Goal: Task Accomplishment & Management: Manage account settings

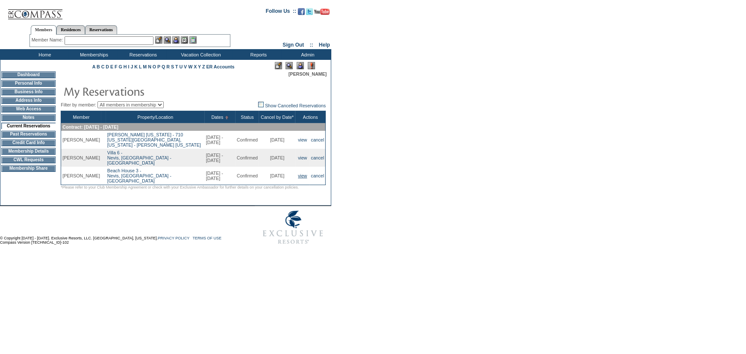
click at [303, 178] on link "view" at bounding box center [302, 175] width 9 height 5
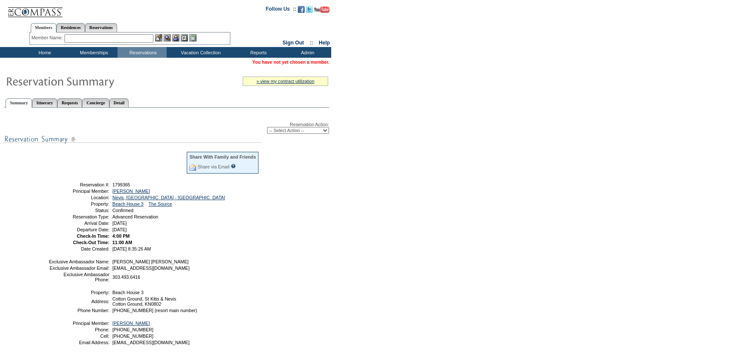
click at [297, 132] on select "-- Select Action -- Modify Reservation Dates Modify Reservation Cost Modify Occ…" at bounding box center [298, 130] width 62 height 7
select select "ChangeDates"
click at [267, 127] on select "-- Select Action -- Modify Reservation Dates Modify Reservation Cost Modify Occ…" at bounding box center [298, 130] width 62 height 7
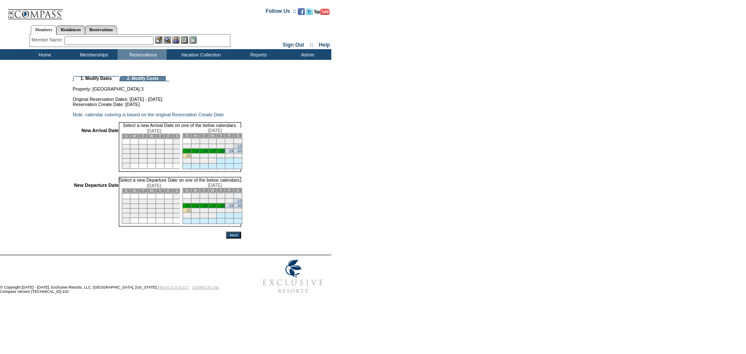
click at [242, 148] on link "13" at bounding box center [240, 146] width 4 height 4
